Goal: Check status: Check status

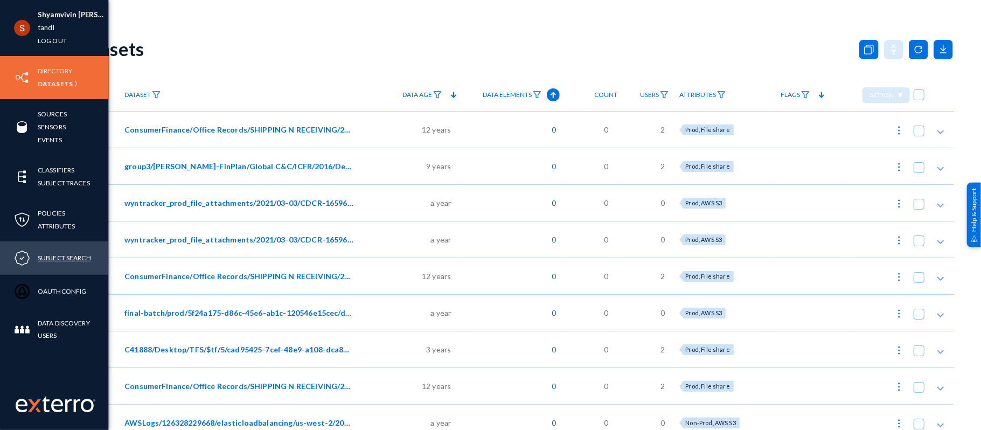
click at [62, 254] on link "Subject Search" at bounding box center [64, 258] width 53 height 12
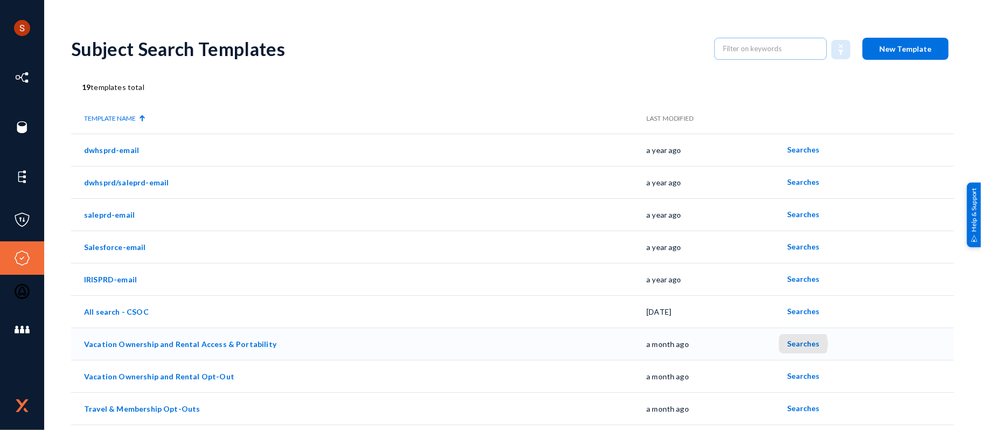
click at [796, 344] on span "Searches" at bounding box center [804, 343] width 32 height 9
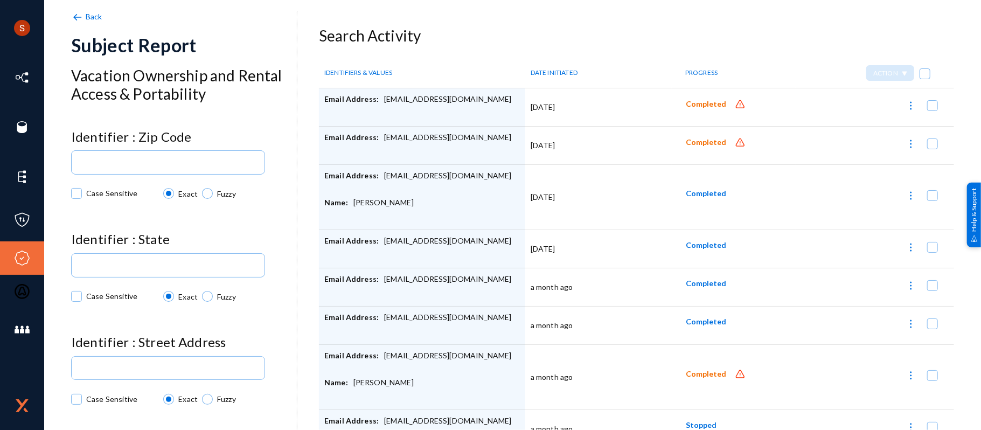
scroll to position [53, 0]
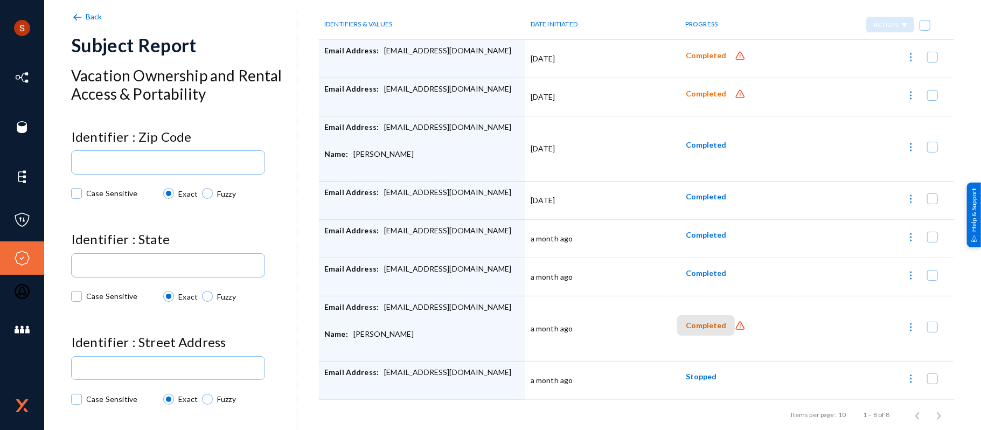
click at [711, 321] on span "Completed" at bounding box center [706, 325] width 40 height 9
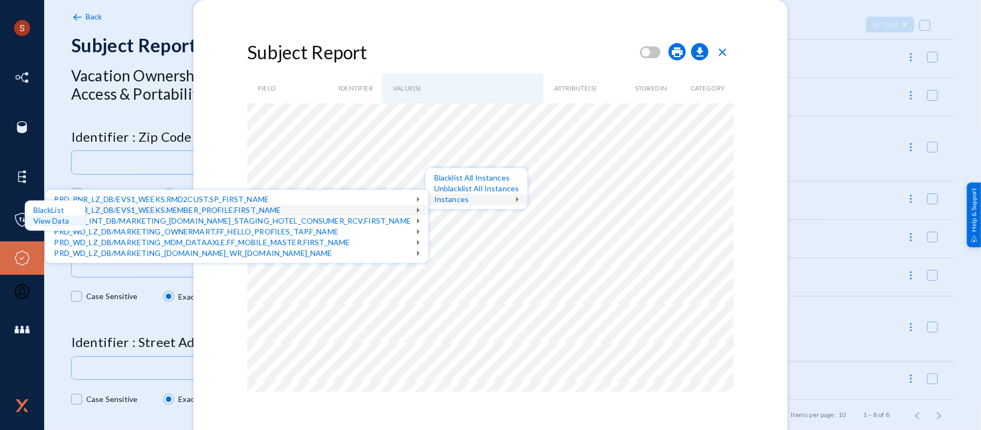
click at [70, 218] on div "View Data" at bounding box center [55, 220] width 60 height 11
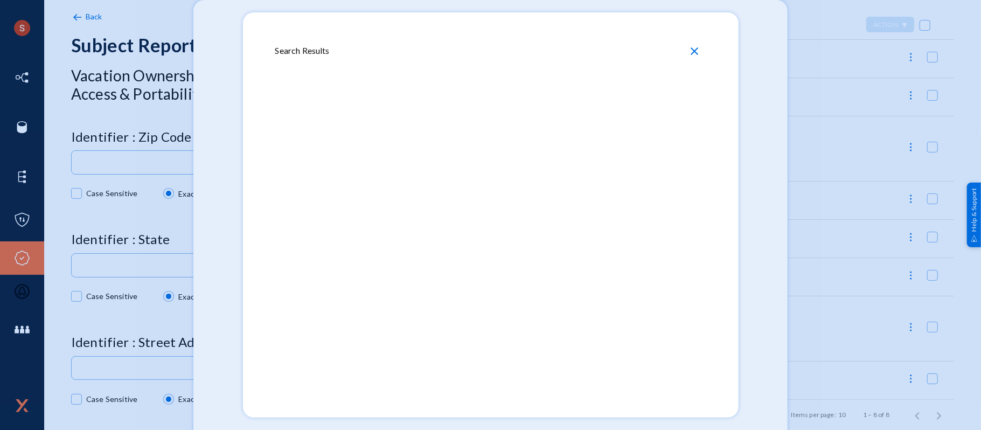
click at [692, 48] on span "close" at bounding box center [694, 51] width 13 height 13
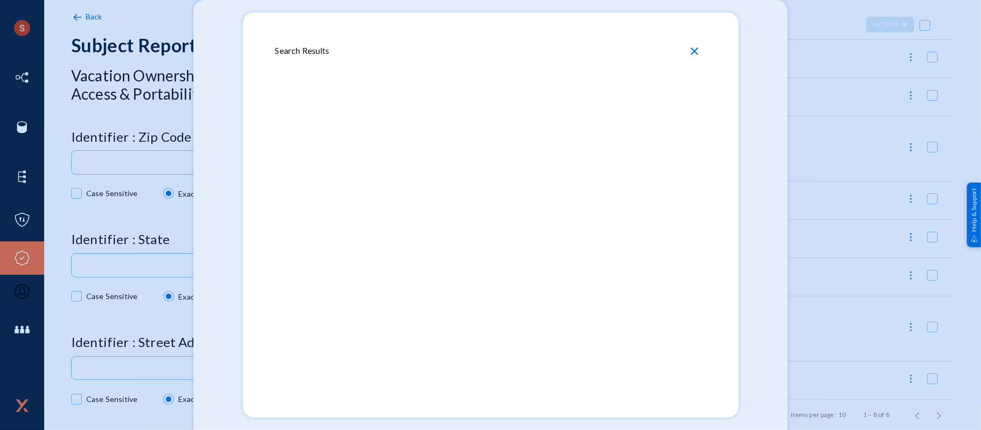
click at [685, 25] on mat-dialog-container "Search Results close" at bounding box center [491, 214] width 496 height 405
click at [693, 46] on span "close" at bounding box center [694, 51] width 13 height 13
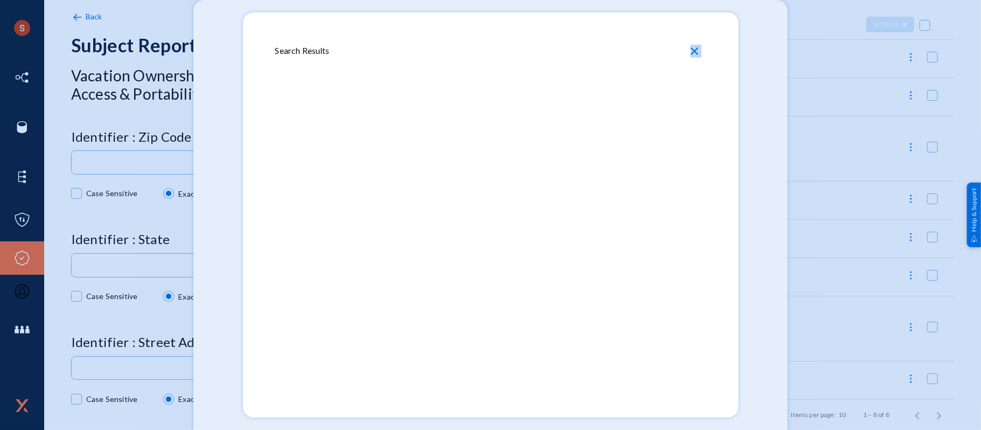
click at [735, 69] on mat-dialog-container "Search Results close" at bounding box center [491, 214] width 496 height 405
click at [741, 69] on div at bounding box center [490, 215] width 981 height 430
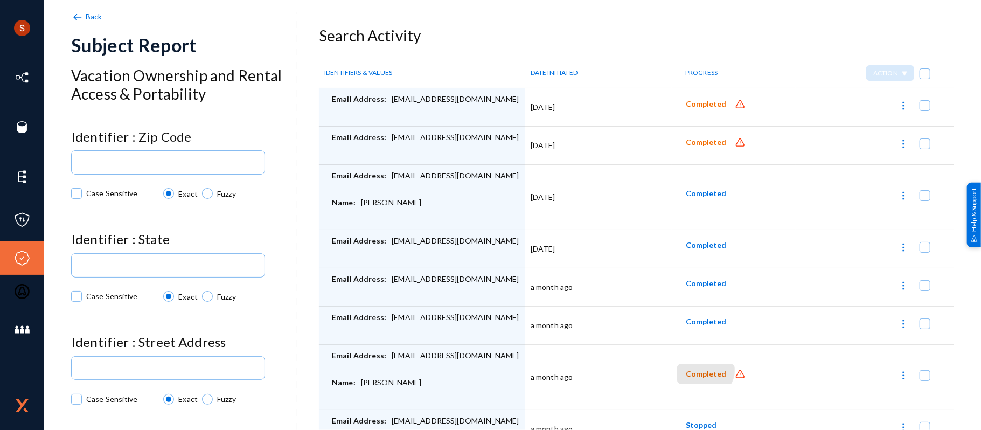
click at [698, 370] on span "Completed" at bounding box center [706, 374] width 40 height 9
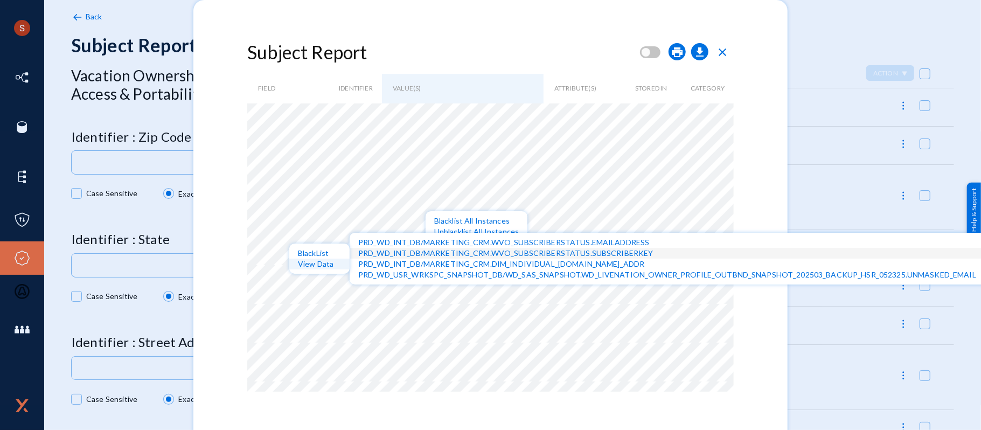
click at [312, 261] on div "View Data" at bounding box center [319, 264] width 60 height 11
